Goal: Information Seeking & Learning: Learn about a topic

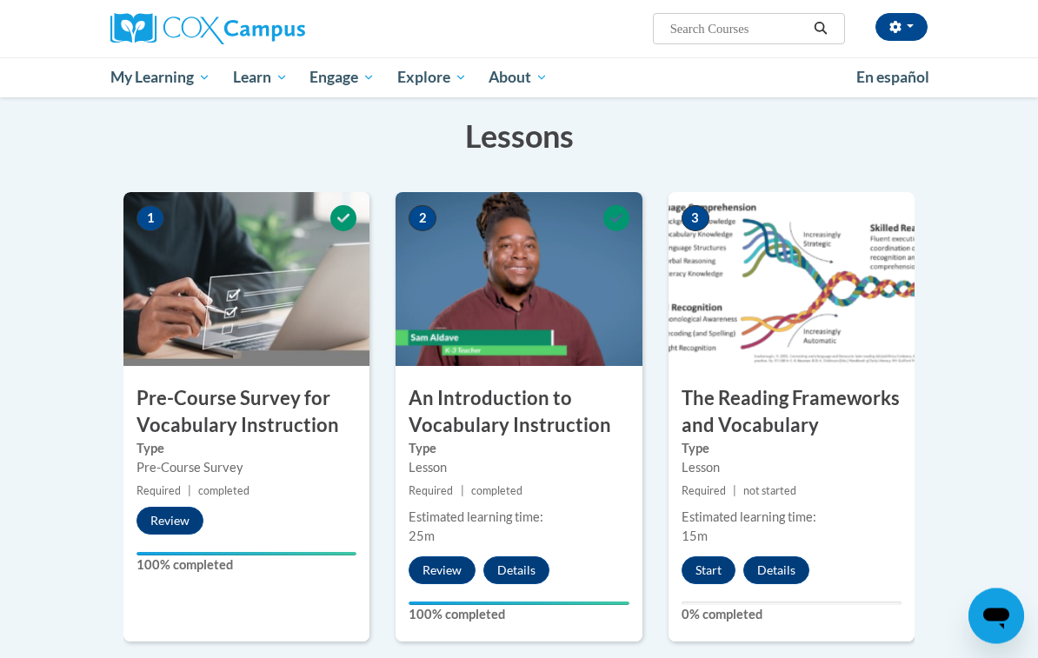
scroll to position [262, 0]
click at [721, 560] on button "Start" at bounding box center [709, 571] width 54 height 28
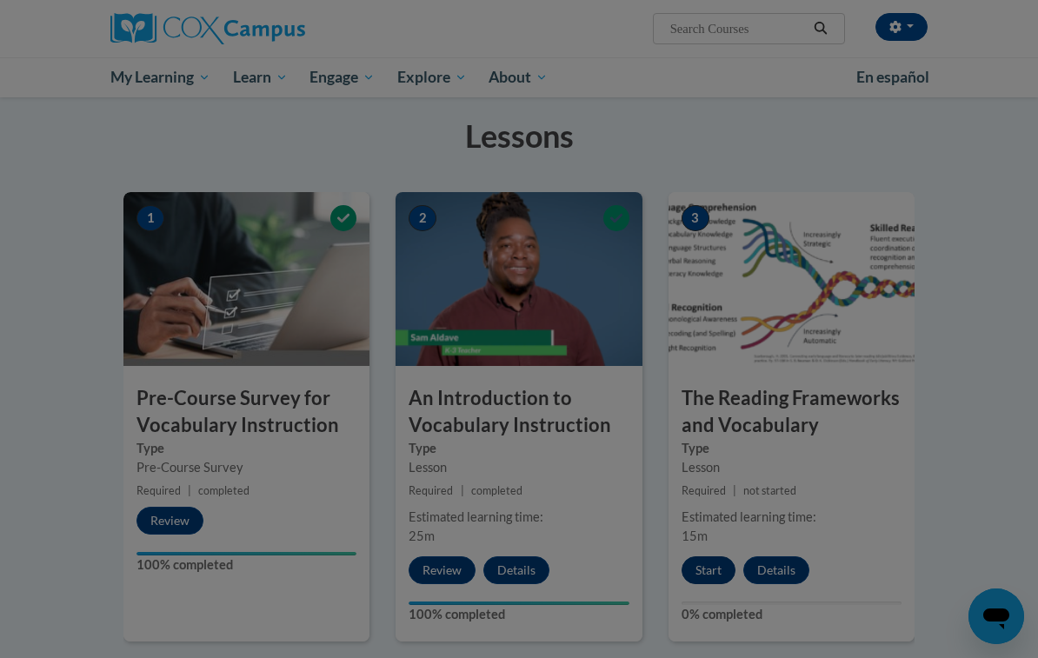
click at [917, 26] on div at bounding box center [519, 329] width 1038 height 658
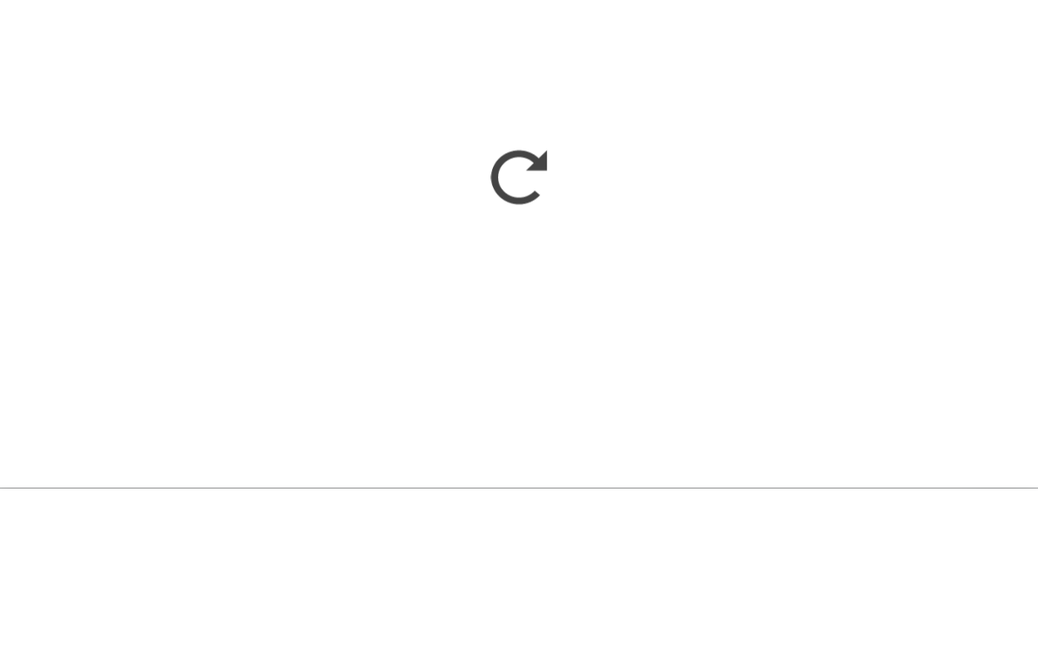
scroll to position [431, 0]
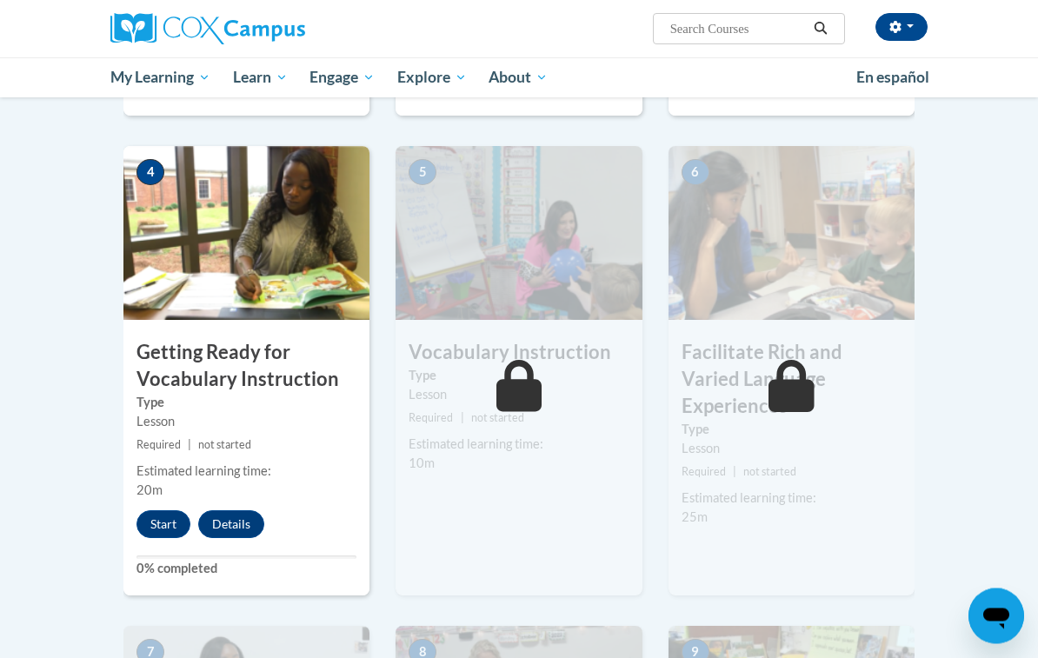
scroll to position [788, 0]
click at [164, 521] on button "Start" at bounding box center [164, 525] width 54 height 28
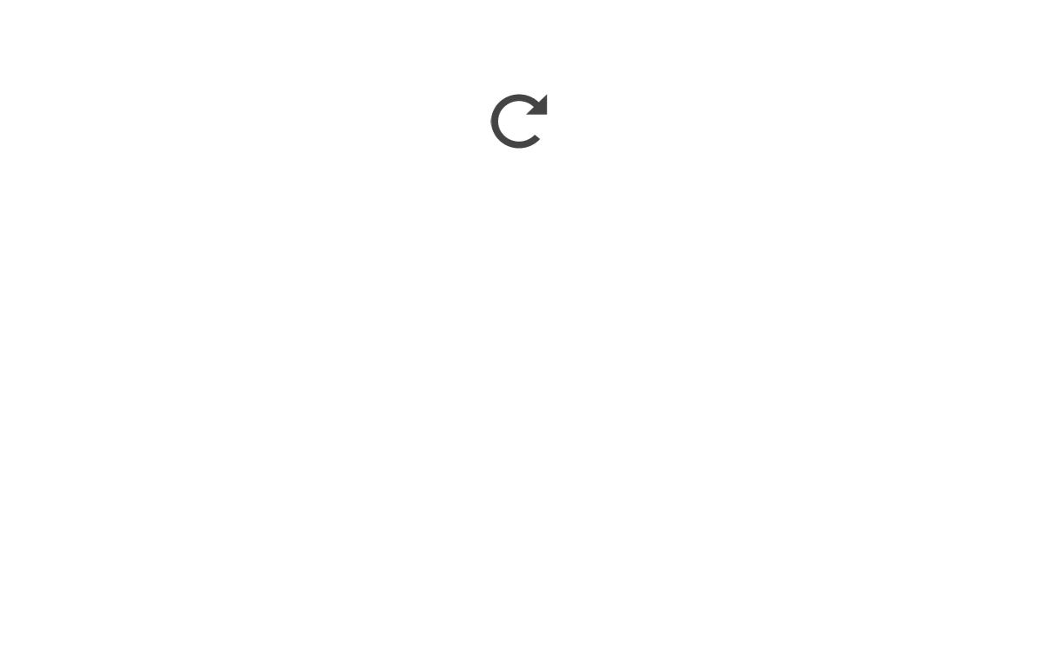
scroll to position [1014, 0]
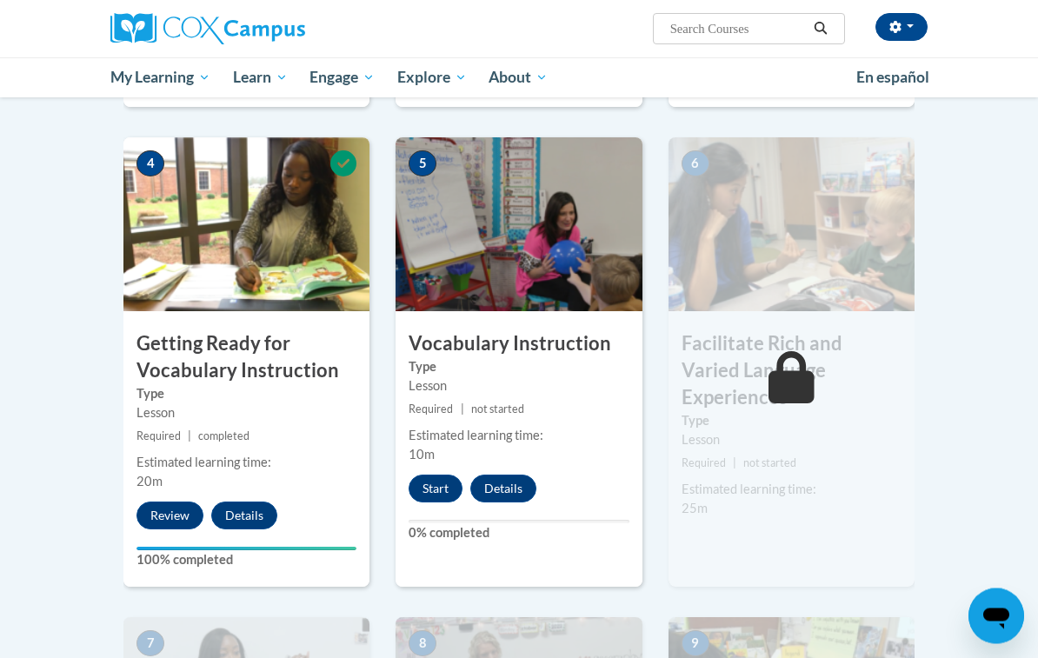
scroll to position [797, 0]
click at [443, 488] on button "Start" at bounding box center [436, 489] width 54 height 28
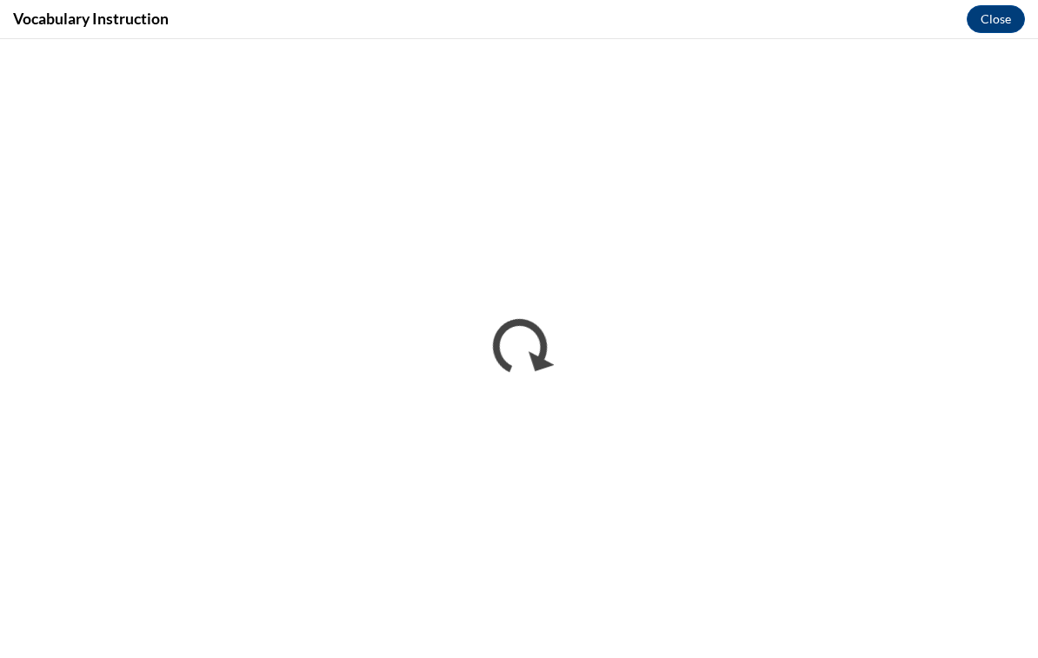
scroll to position [0, 0]
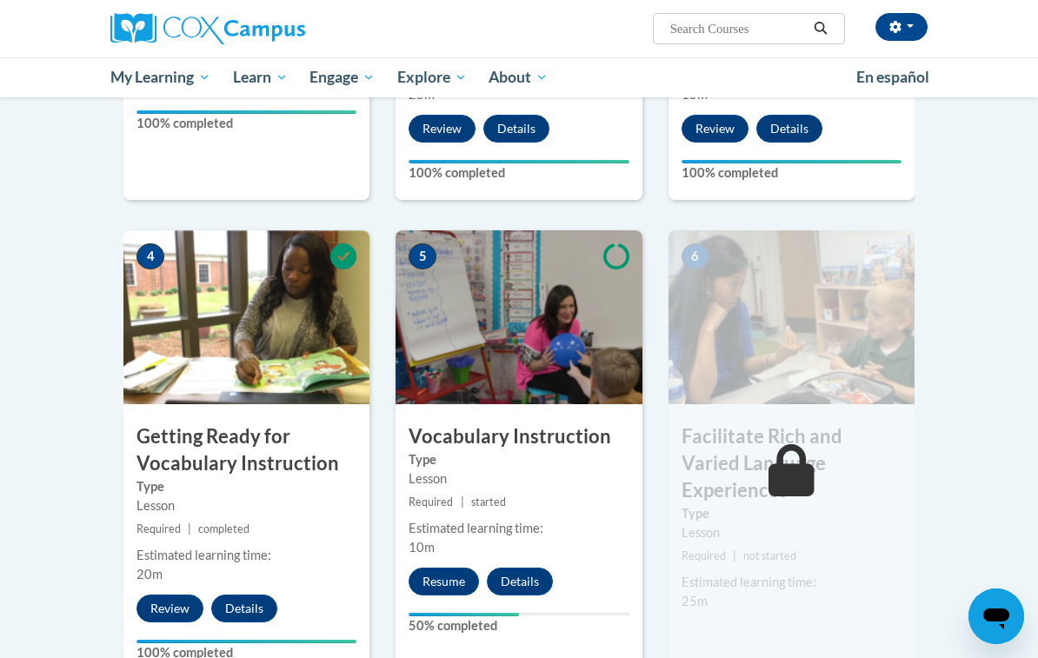
scroll to position [704, 0]
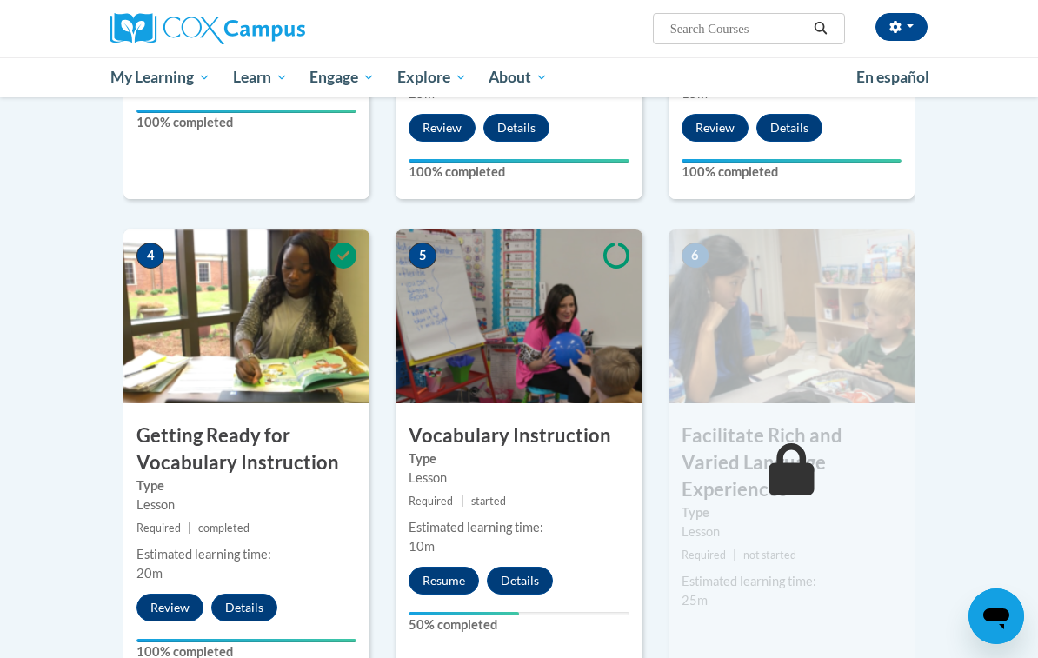
click at [832, 424] on h3 "Facilitate Rich and Varied Language Experiences" at bounding box center [792, 463] width 246 height 80
click at [250, 253] on img at bounding box center [247, 317] width 246 height 174
click at [782, 464] on icon at bounding box center [792, 470] width 46 height 52
click at [712, 19] on input "Search..." at bounding box center [738, 28] width 139 height 21
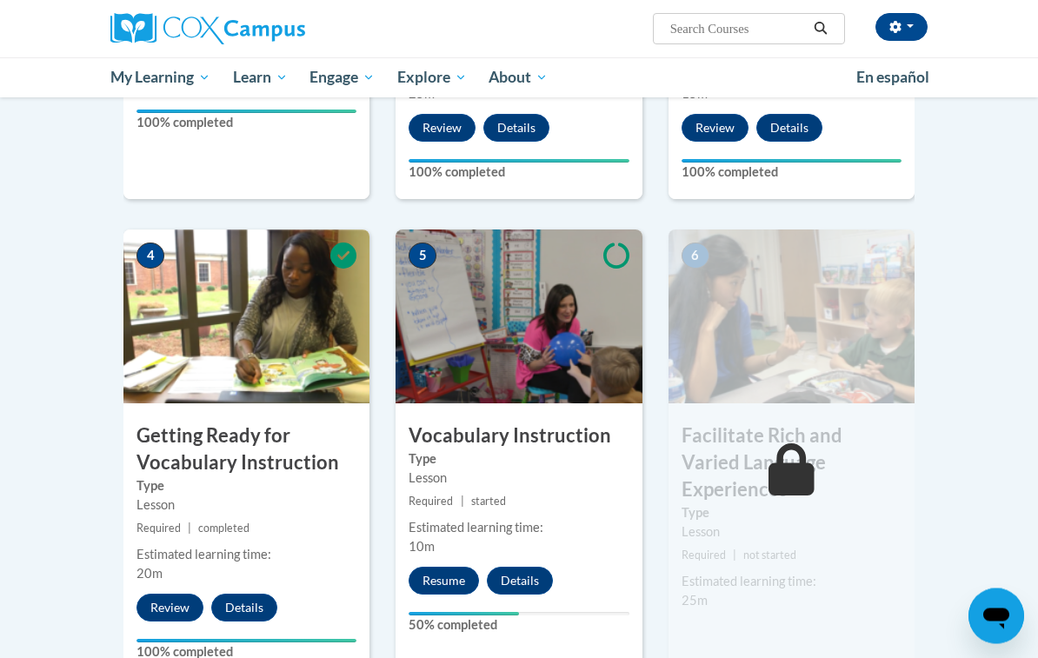
type input "I"
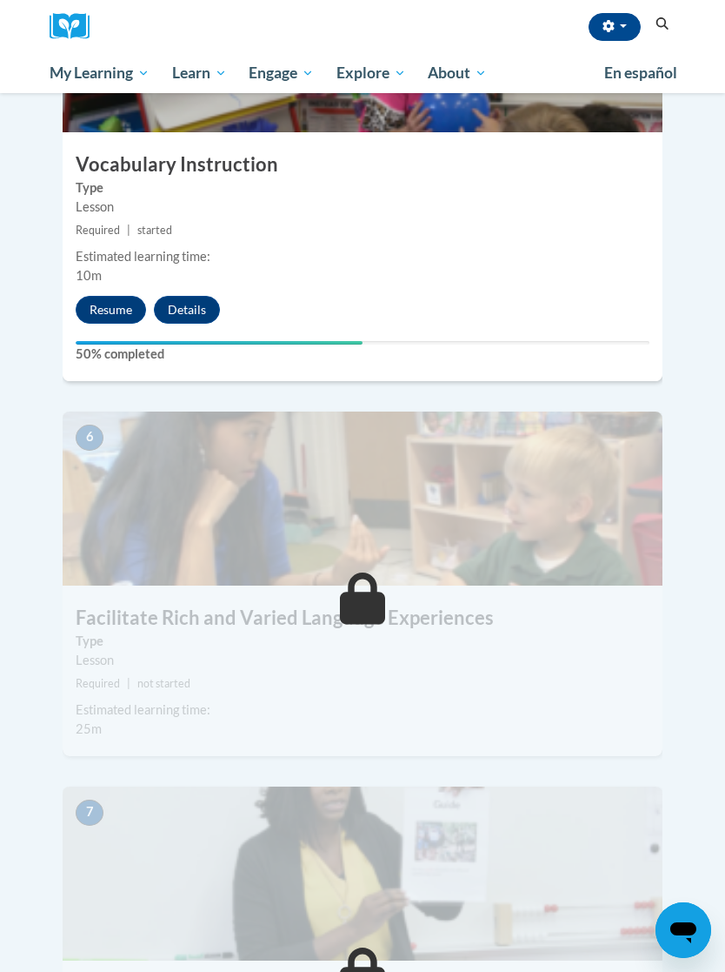
scroll to position [2502, 0]
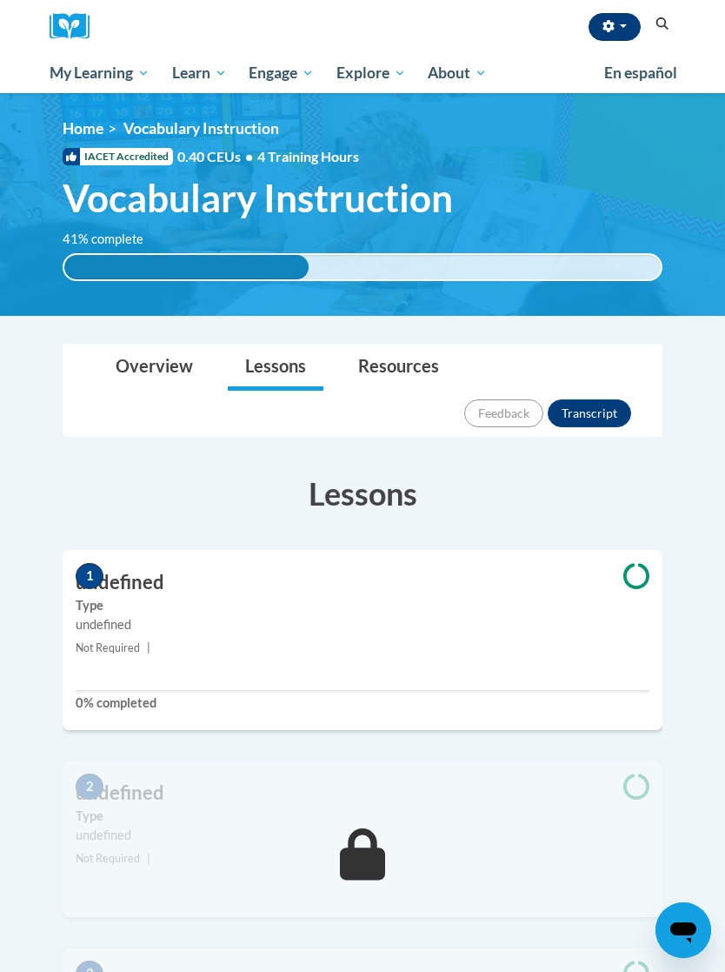
click at [627, 40] on button "button" at bounding box center [615, 27] width 52 height 28
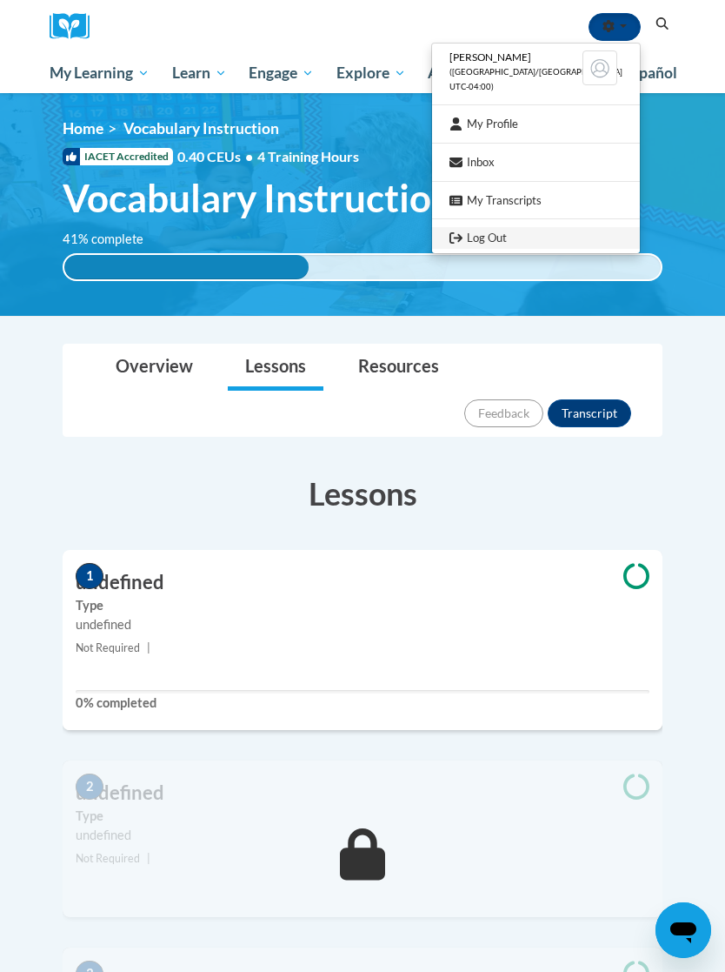
click at [550, 240] on link "Log Out" at bounding box center [536, 238] width 208 height 22
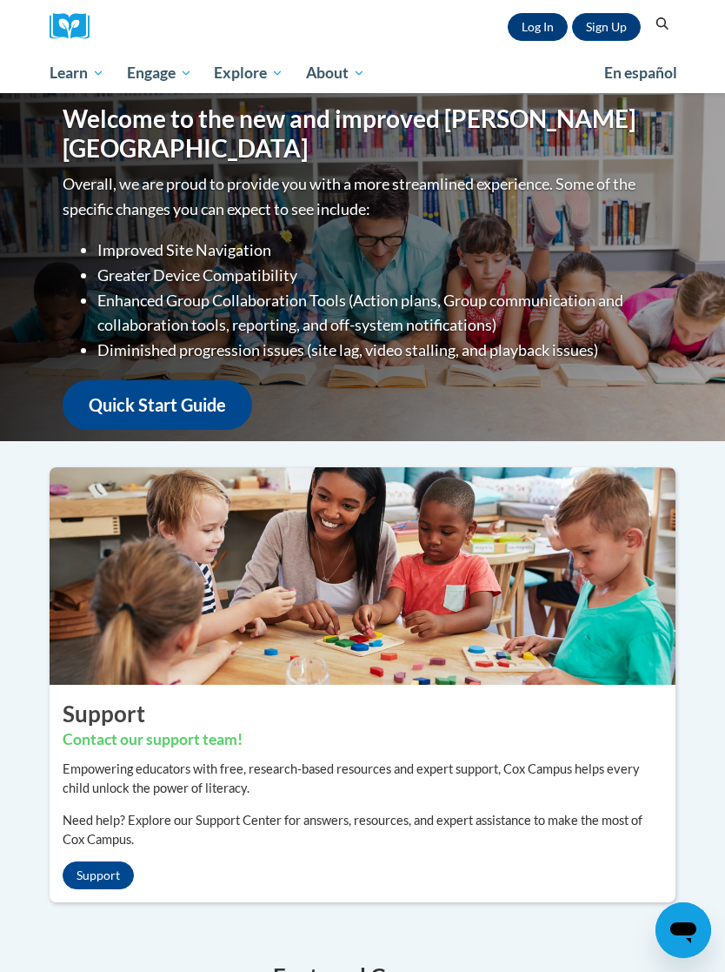
click at [546, 33] on link "Log In" at bounding box center [538, 27] width 60 height 28
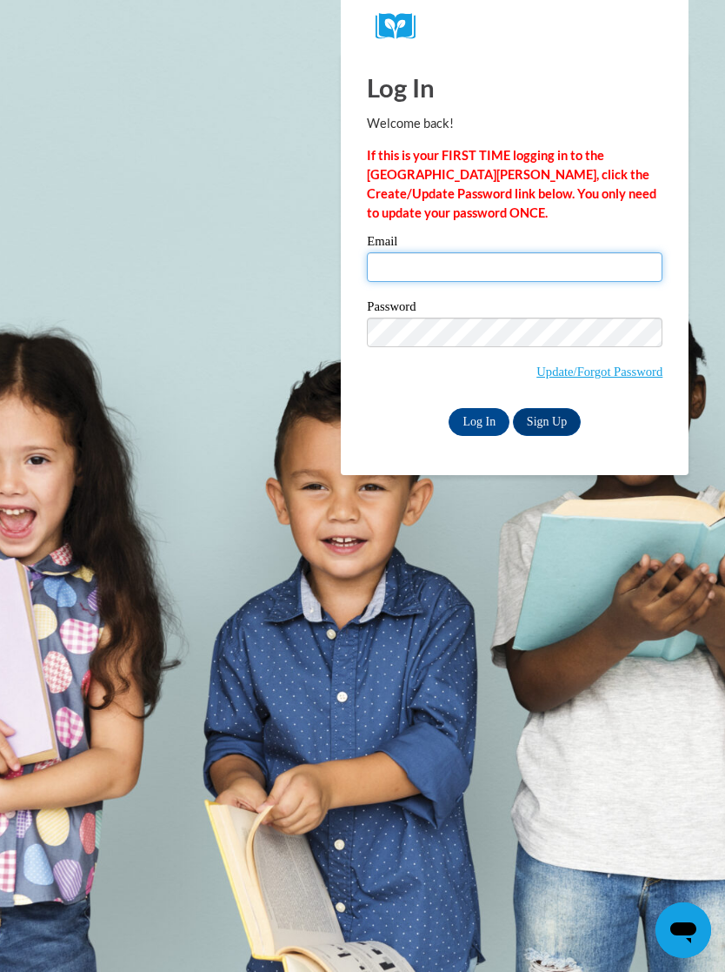
click at [491, 264] on input "Email" at bounding box center [515, 267] width 296 height 30
type input "alisha"
type input "Alisha.2468@hotmail.com"
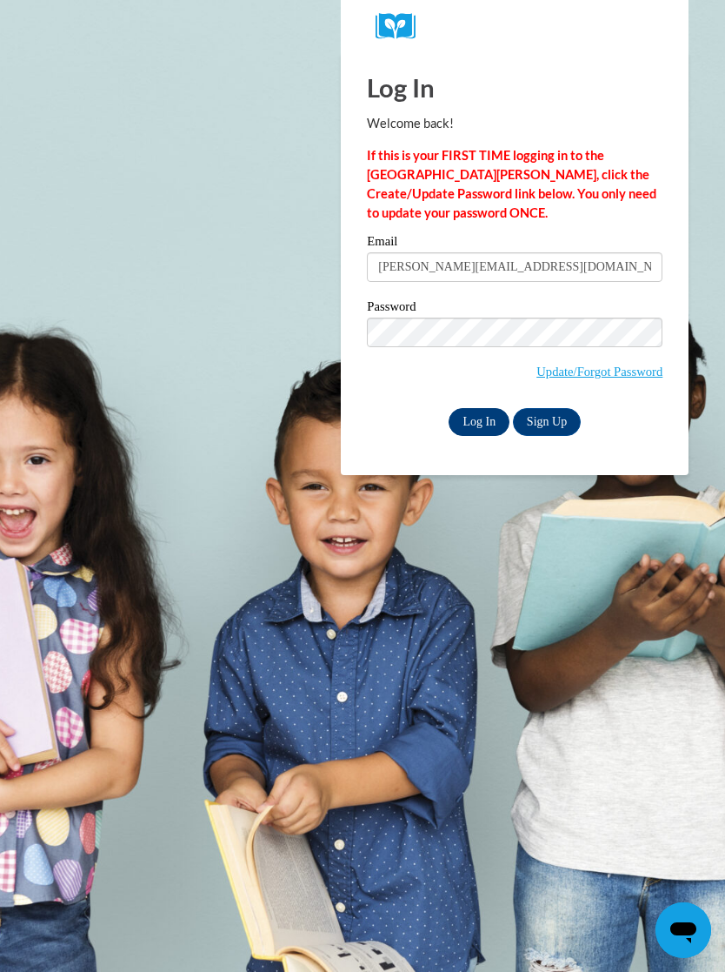
click at [475, 429] on input "Log In" at bounding box center [479, 422] width 61 height 28
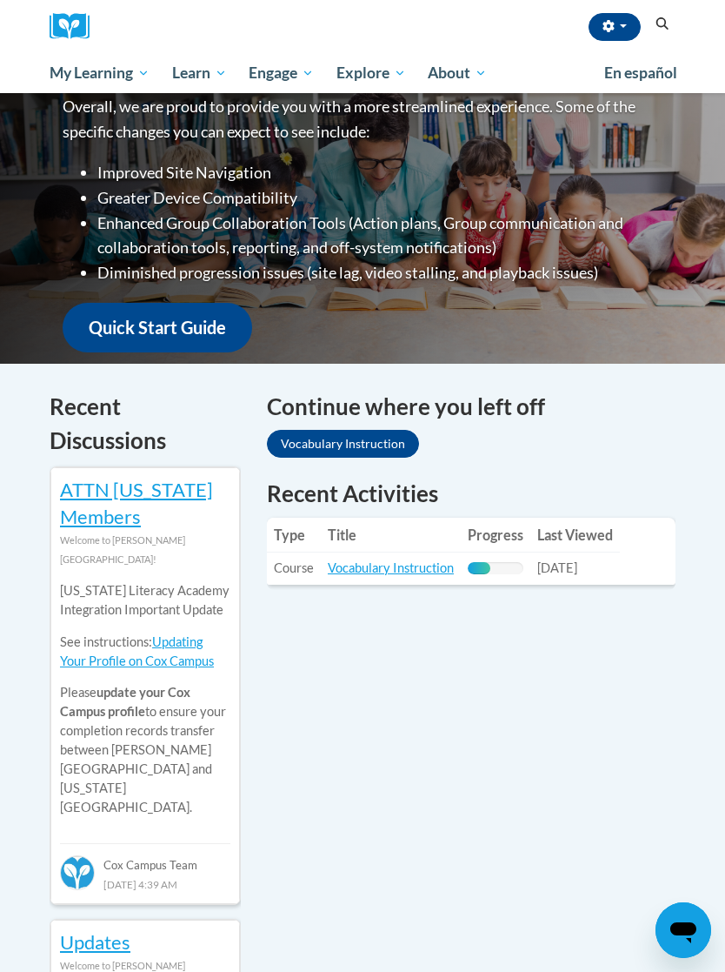
scroll to position [299, 0]
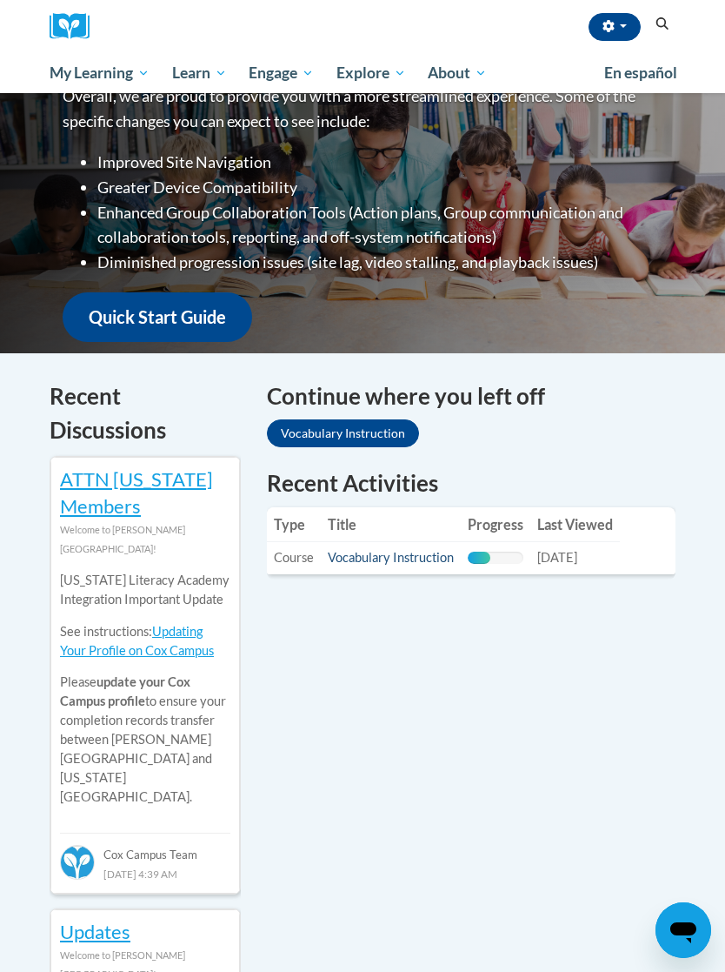
click at [423, 550] on link "Vocabulary Instruction" at bounding box center [391, 557] width 126 height 15
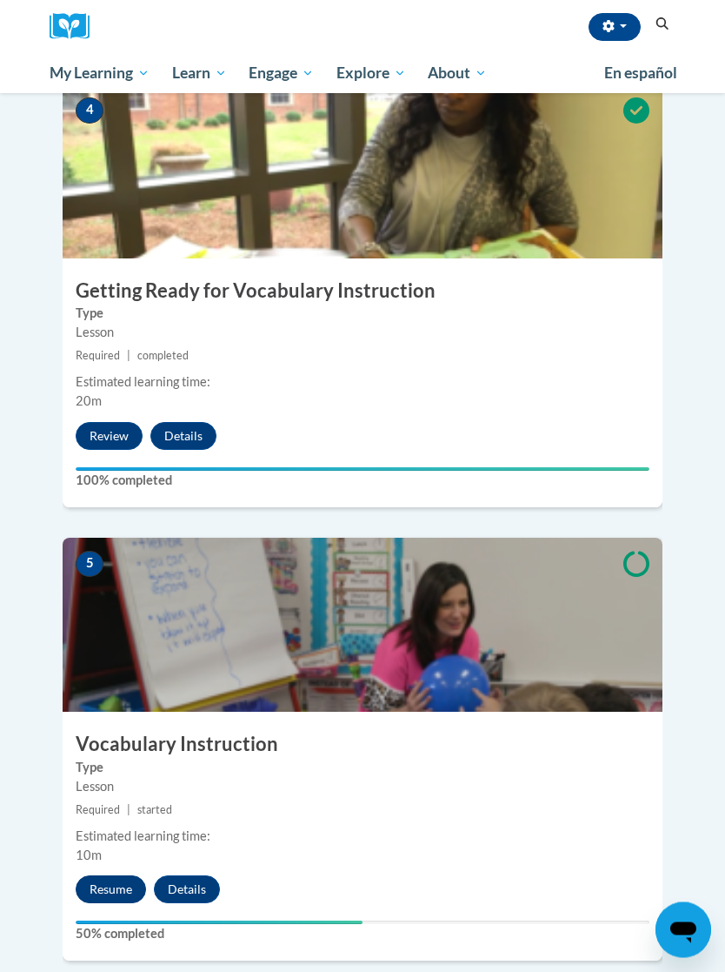
click at [115, 876] on button "Resume" at bounding box center [111, 890] width 70 height 28
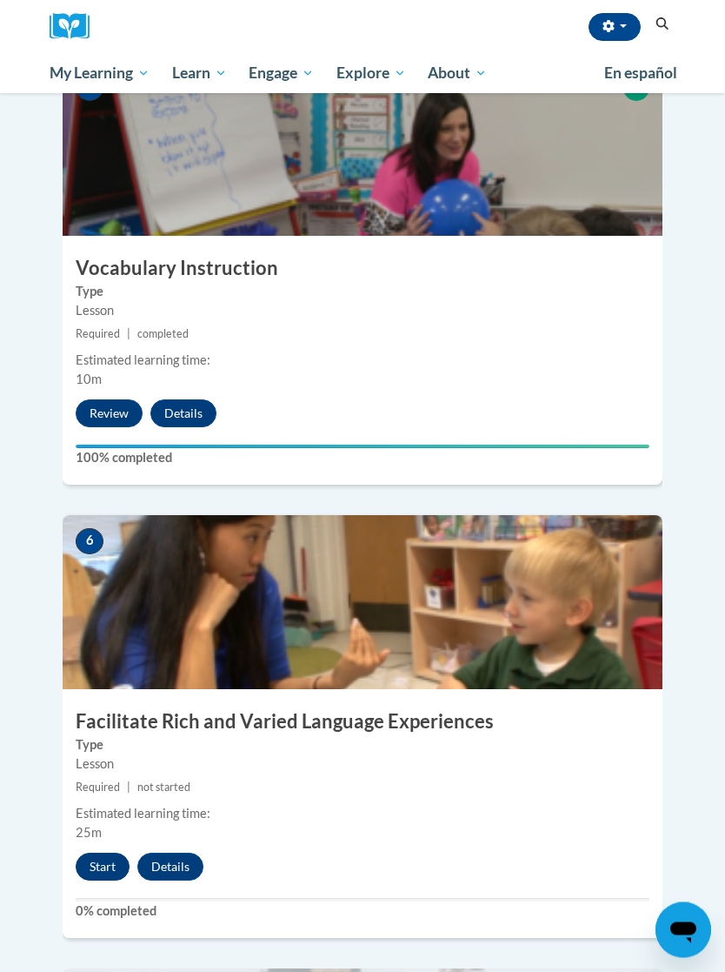
click at [103, 853] on button "Start" at bounding box center [103, 867] width 54 height 28
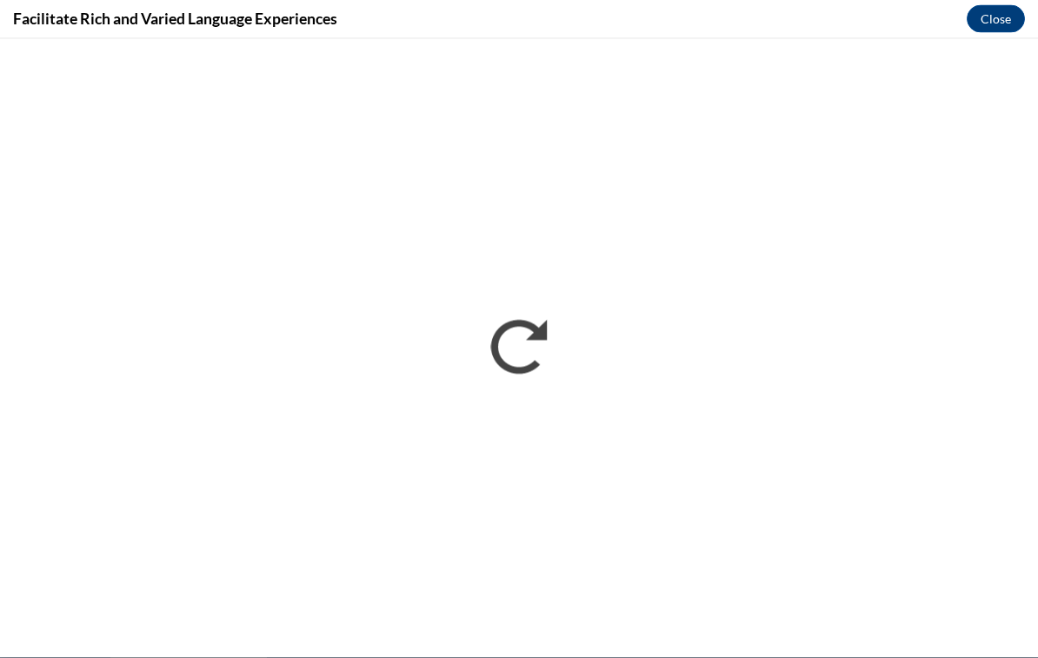
scroll to position [1992, 0]
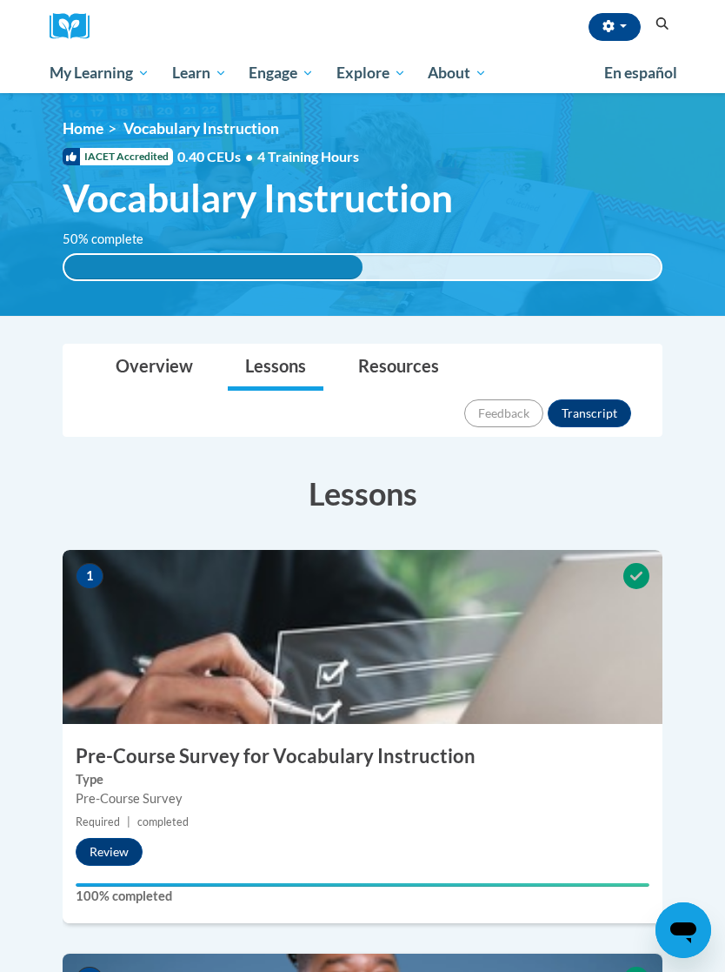
click at [554, 550] on img at bounding box center [363, 637] width 600 height 174
click at [516, 550] on img at bounding box center [363, 637] width 600 height 174
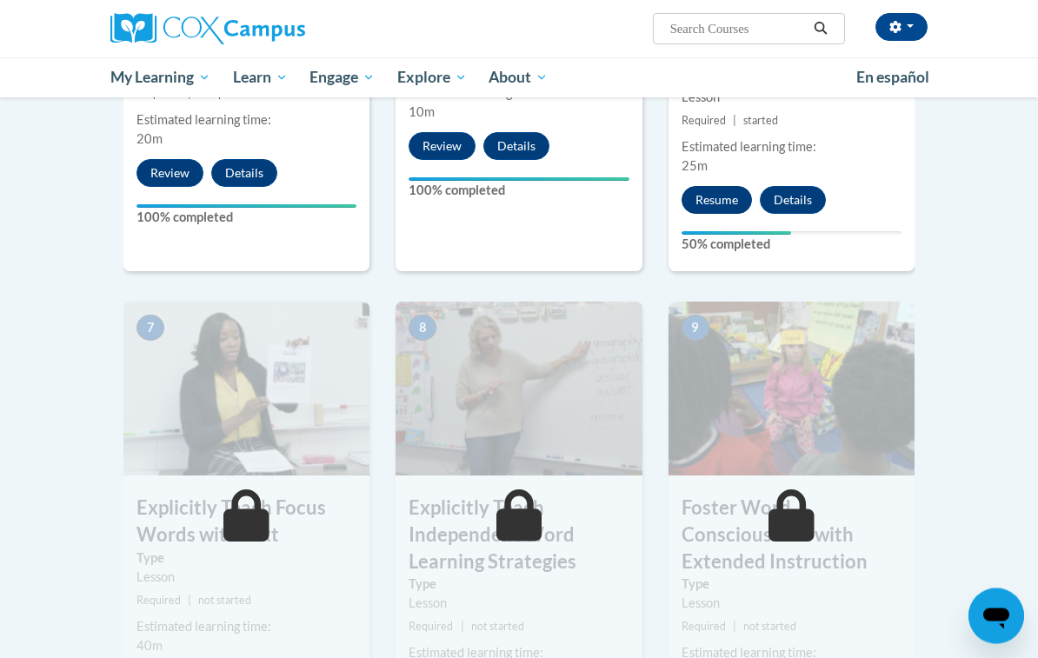
click at [718, 187] on button "Resume" at bounding box center [717, 201] width 70 height 28
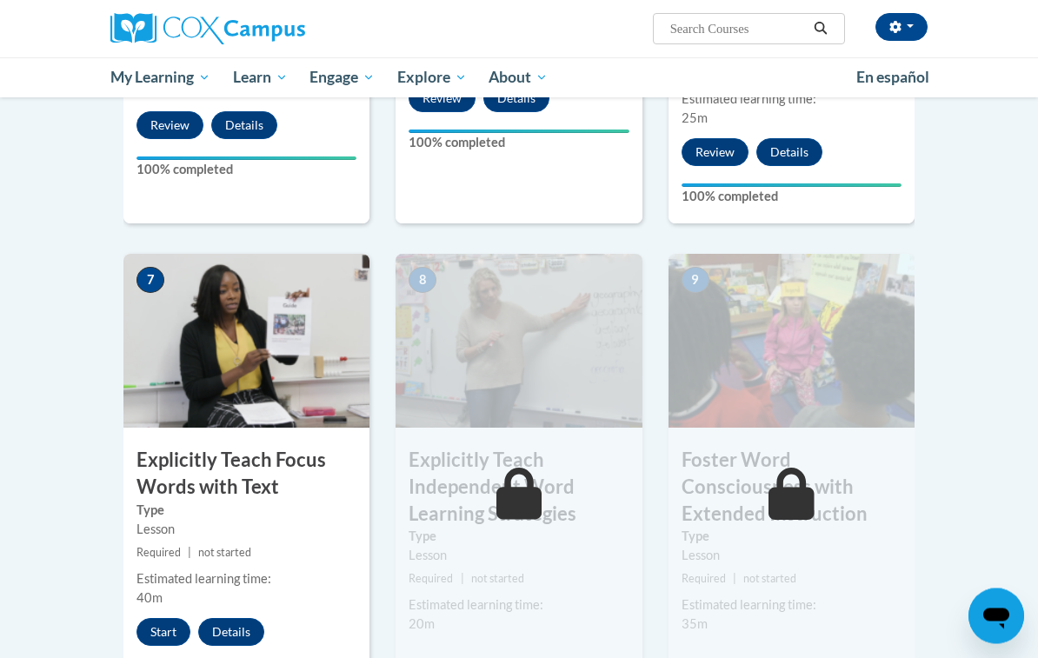
scroll to position [1187, 0]
click at [166, 618] on button "Start" at bounding box center [164, 632] width 54 height 28
